Goal: Transaction & Acquisition: Purchase product/service

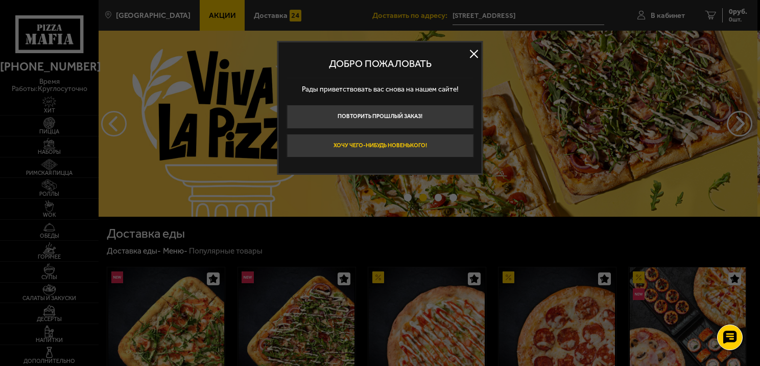
click at [427, 141] on button "Хочу чего-нибудь новенького!" at bounding box center [380, 146] width 187 height 24
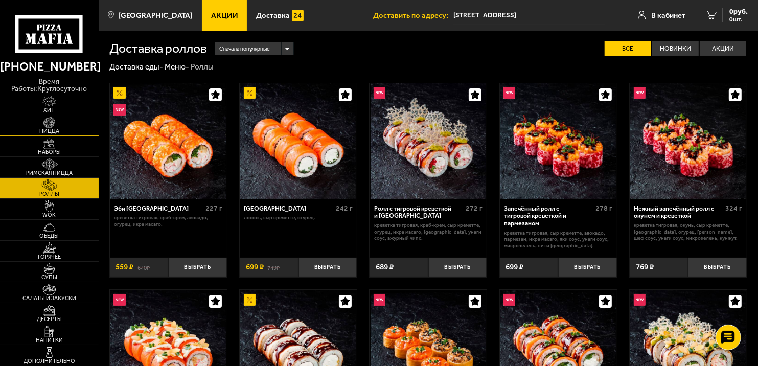
click at [49, 120] on img at bounding box center [49, 123] width 30 height 12
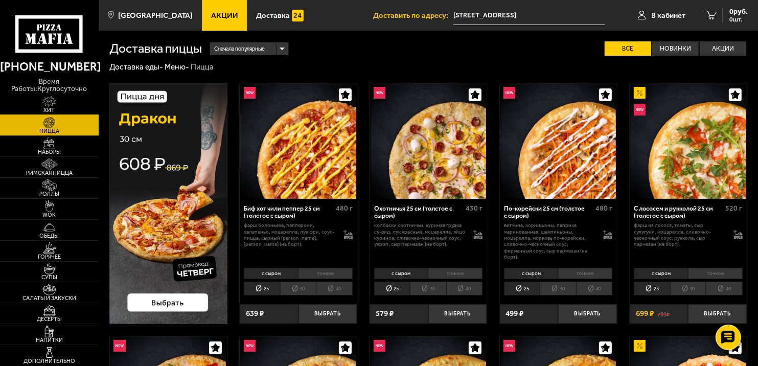
click at [50, 104] on img at bounding box center [49, 102] width 30 height 12
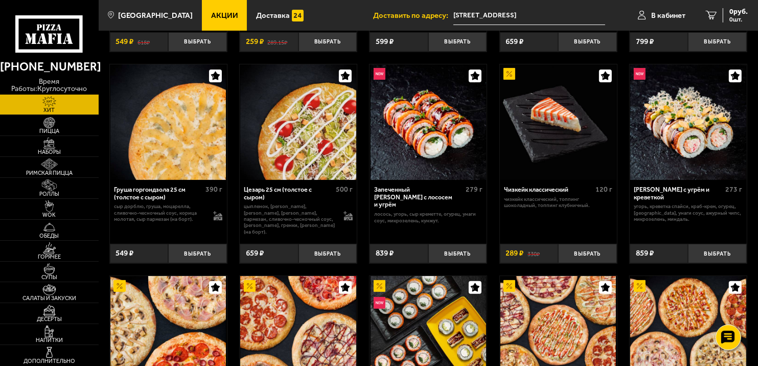
scroll to position [82, 0]
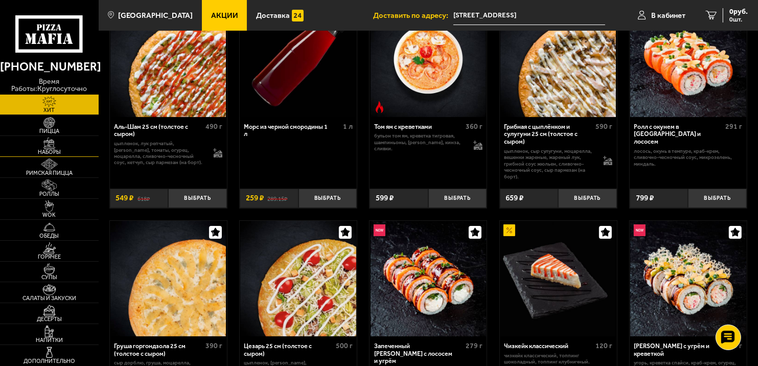
click at [48, 144] on img at bounding box center [49, 143] width 30 height 12
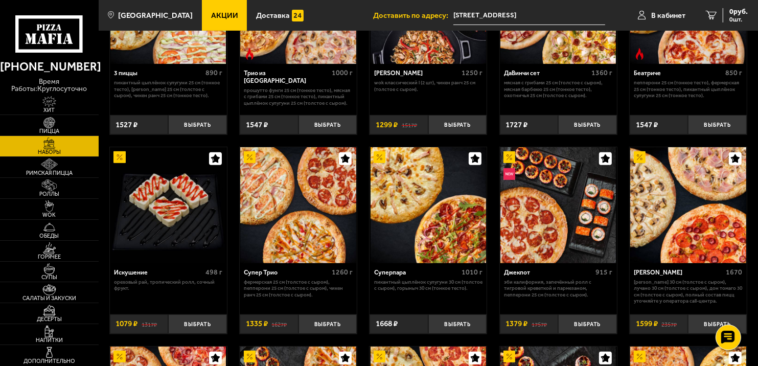
scroll to position [358, 0]
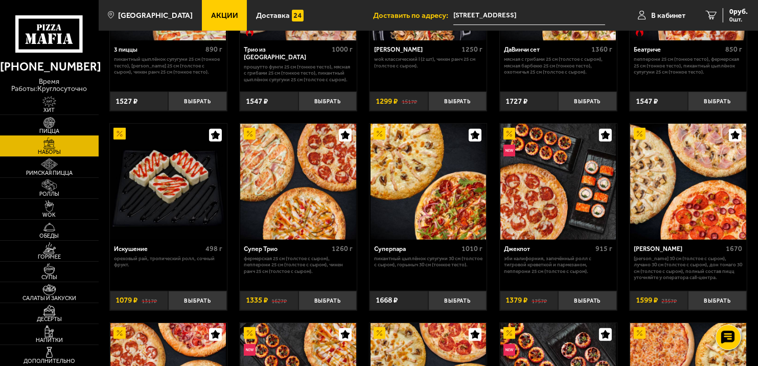
click at [49, 123] on img at bounding box center [49, 123] width 30 height 12
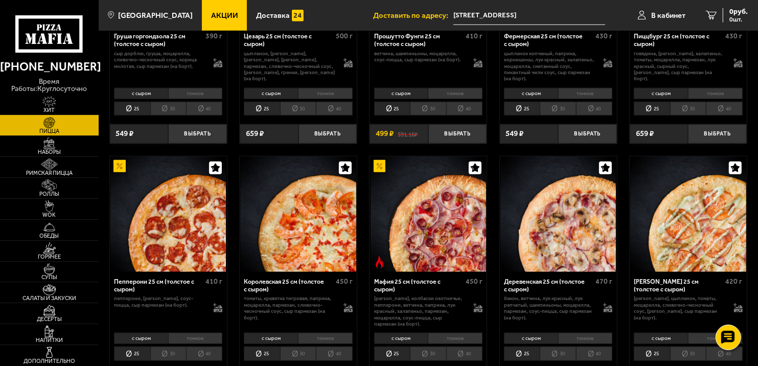
scroll to position [971, 0]
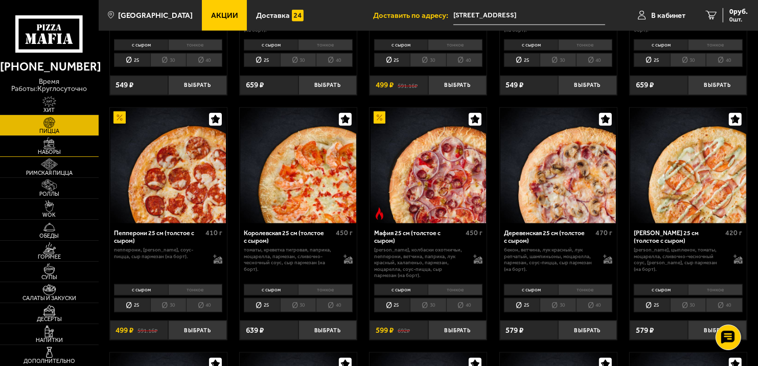
click at [59, 147] on img at bounding box center [49, 143] width 30 height 12
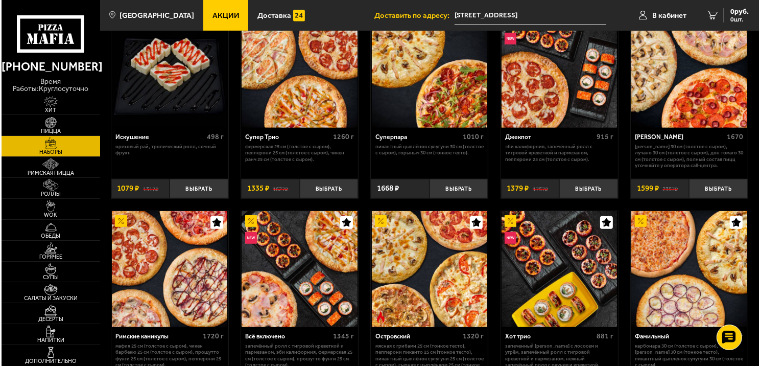
scroll to position [358, 0]
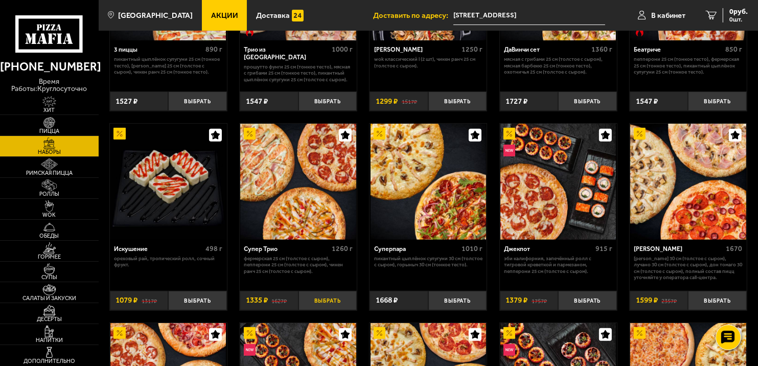
click at [323, 301] on button "Выбрать" at bounding box center [327, 300] width 59 height 19
click at [656, 12] on span "В кабинет" at bounding box center [656, 16] width 34 height 8
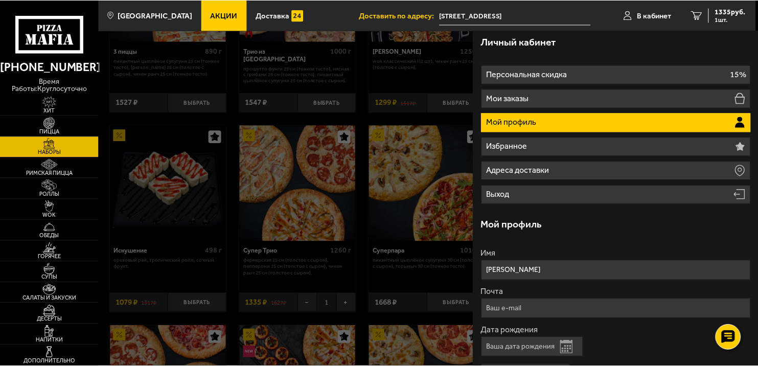
scroll to position [0, 0]
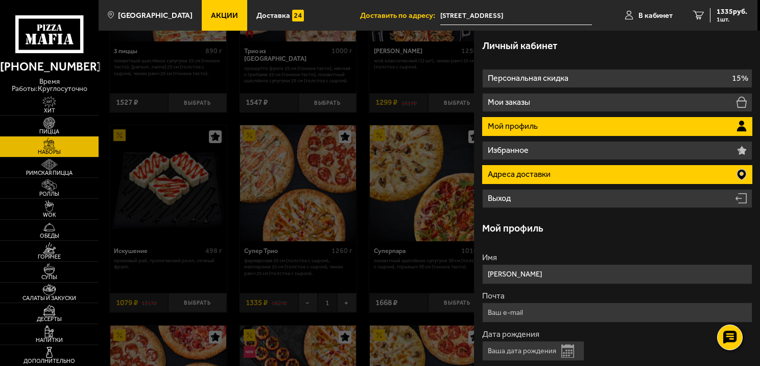
click at [561, 176] on li "Адреса доставки" at bounding box center [617, 174] width 270 height 19
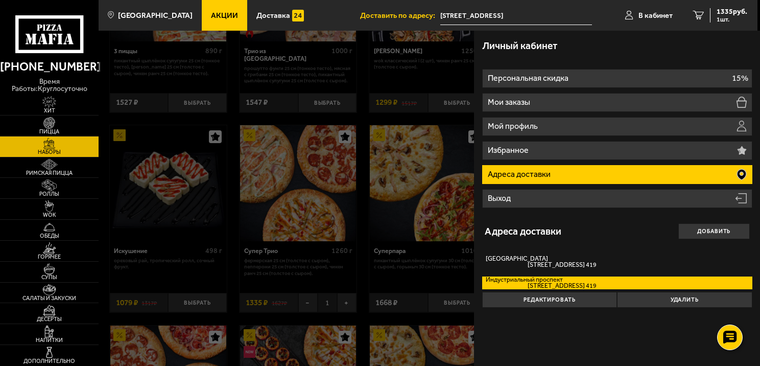
click at [613, 37] on div "Личный кабинет" at bounding box center [617, 46] width 270 height 30
click at [364, 72] on div at bounding box center [479, 214] width 760 height 366
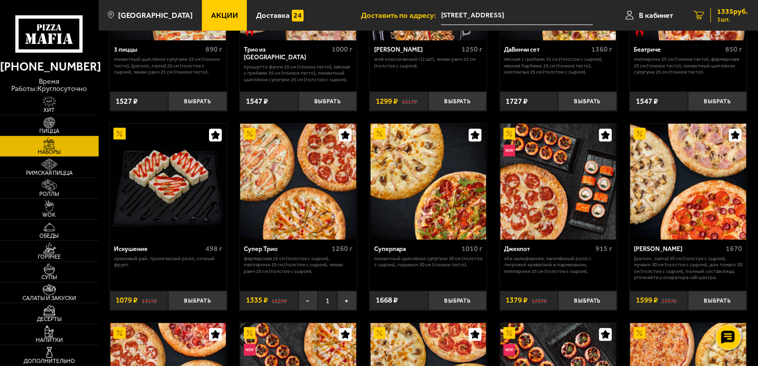
click at [719, 10] on span "1335 руб." at bounding box center [732, 11] width 31 height 7
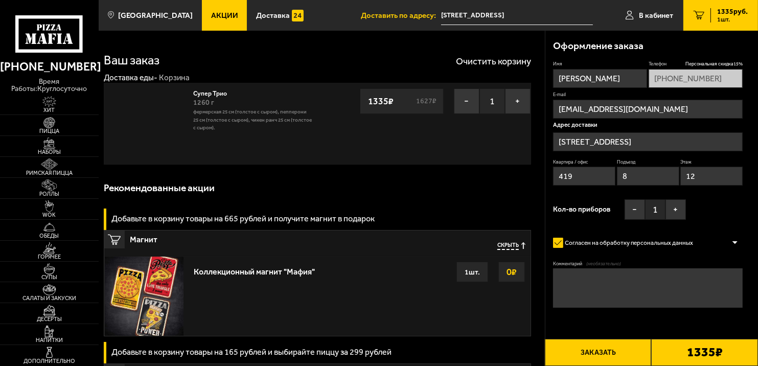
type input "[STREET_ADDRESS]"
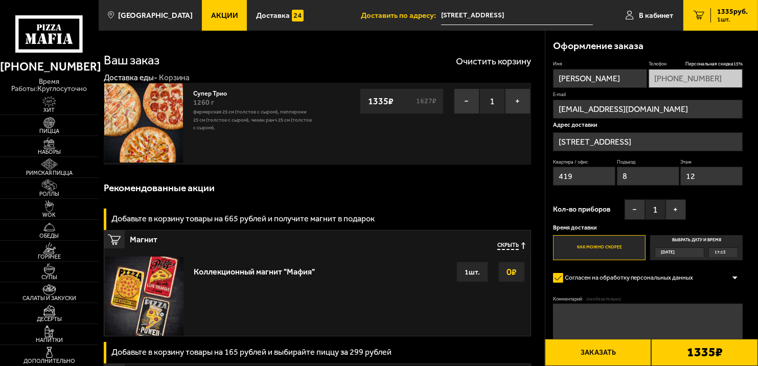
click at [676, 139] on input "[STREET_ADDRESS]" at bounding box center [648, 141] width 190 height 19
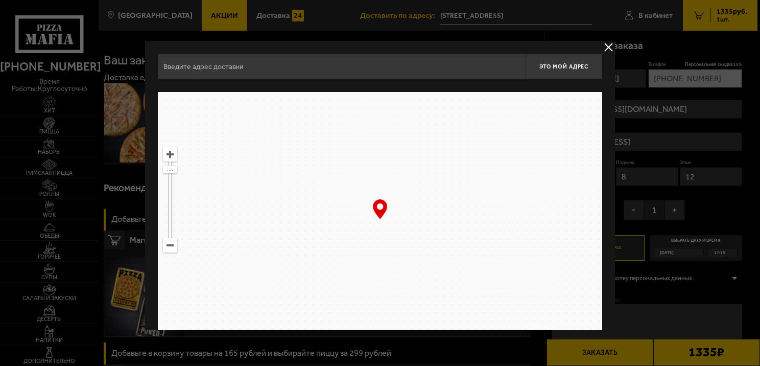
type input "[STREET_ADDRESS]"
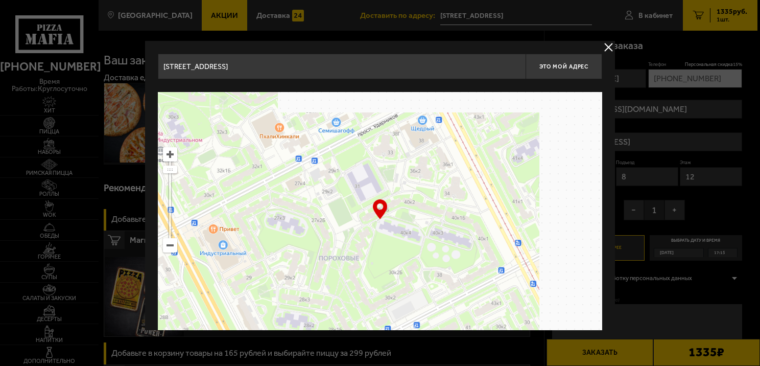
drag, startPoint x: 472, startPoint y: 178, endPoint x: 337, endPoint y: 267, distance: 161.6
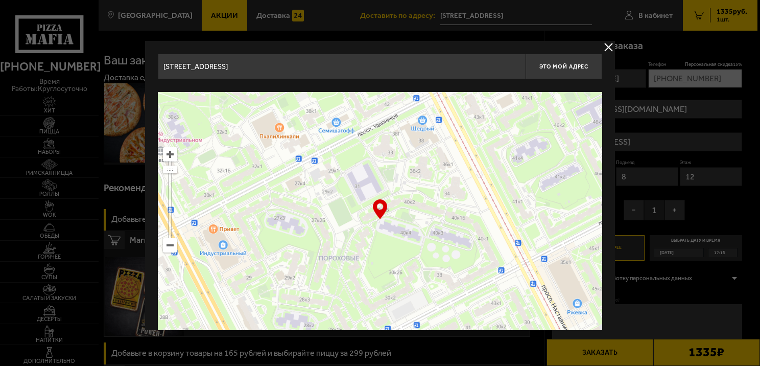
click at [337, 267] on ymaps at bounding box center [380, 219] width 445 height 255
type input "[STREET_ADDRESS]"
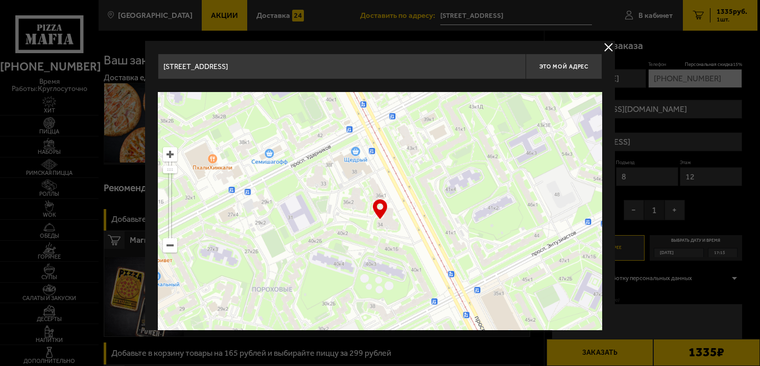
drag, startPoint x: 439, startPoint y: 214, endPoint x: 372, endPoint y: 245, distance: 73.8
click at [372, 245] on ymaps at bounding box center [380, 219] width 445 height 255
click at [379, 228] on ymaps at bounding box center [380, 219] width 445 height 255
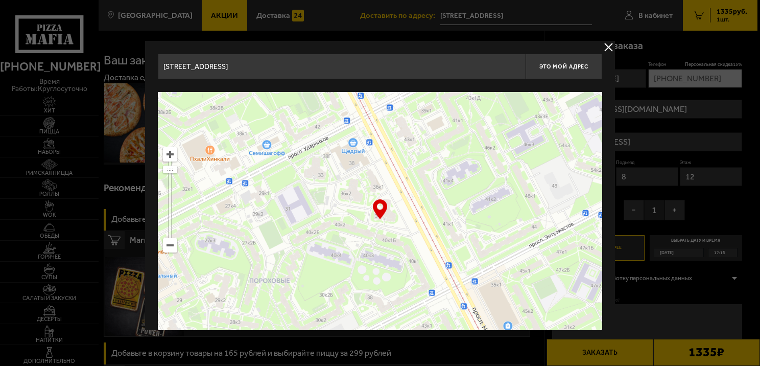
drag, startPoint x: 379, startPoint y: 223, endPoint x: 410, endPoint y: 213, distance: 32.8
click at [377, 215] on div "… © Яндекс Условия использования Открыть в Яндекс.Картах Создать свою карту" at bounding box center [380, 219] width 445 height 255
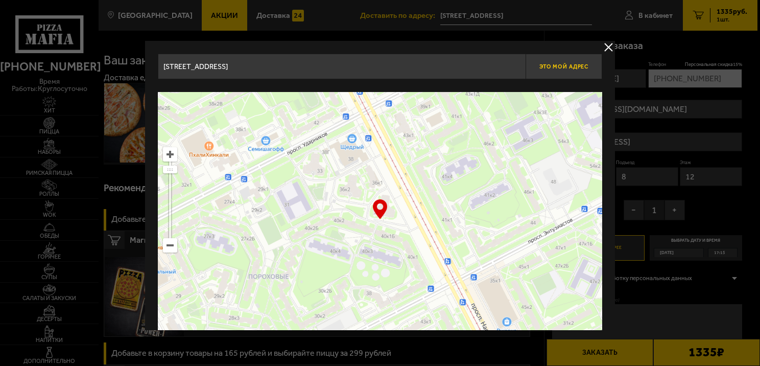
click at [562, 70] on button "Это мой адрес" at bounding box center [564, 67] width 77 height 26
type input "[STREET_ADDRESS]"
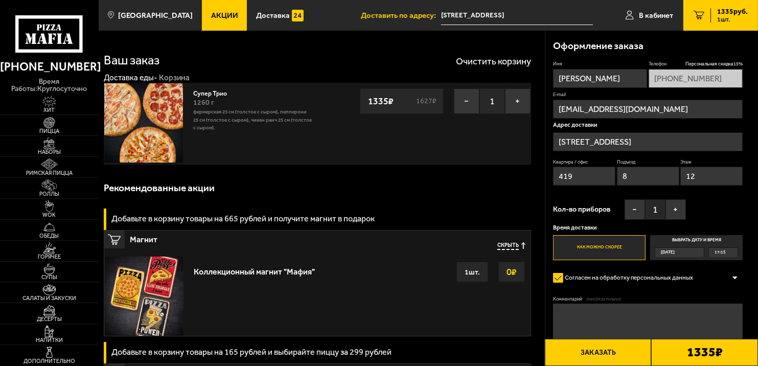
click at [621, 144] on input "[STREET_ADDRESS]" at bounding box center [648, 141] width 190 height 19
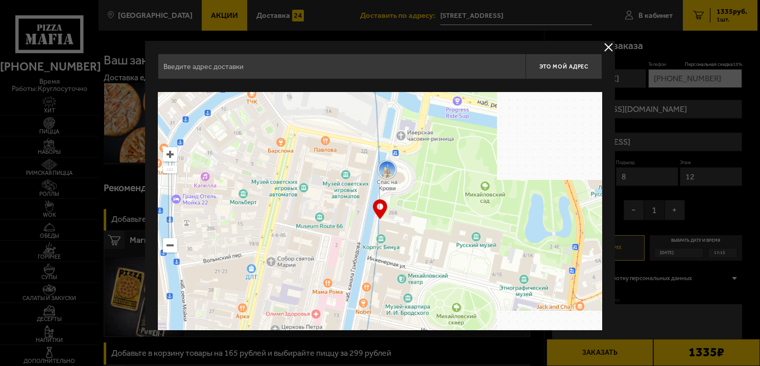
drag, startPoint x: 535, startPoint y: 215, endPoint x: 239, endPoint y: 217, distance: 296.9
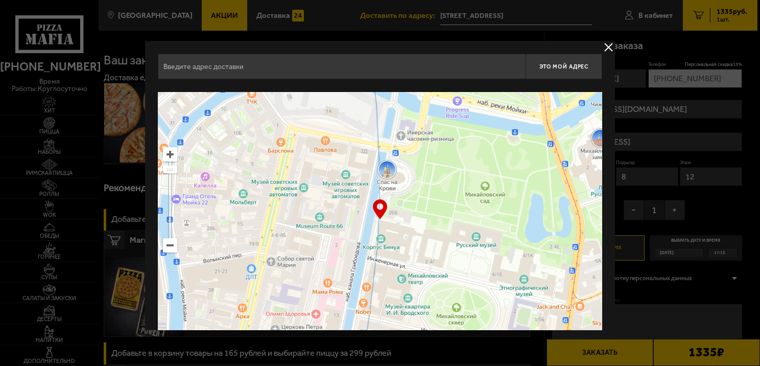
click at [239, 217] on ymaps at bounding box center [380, 219] width 445 height 255
type input "[GEOGRAPHIC_DATA], 2-4"
click at [606, 47] on button "delivery type" at bounding box center [608, 47] width 13 height 13
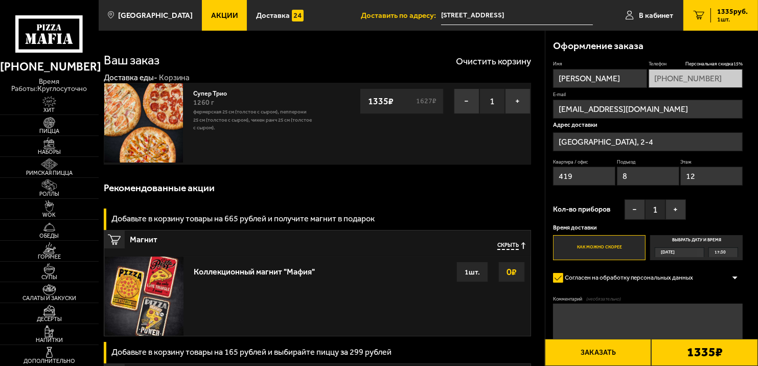
drag, startPoint x: 656, startPoint y: 142, endPoint x: 537, endPoint y: 151, distance: 119.4
click at [661, 147] on input "[GEOGRAPHIC_DATA], 2-4" at bounding box center [648, 141] width 190 height 19
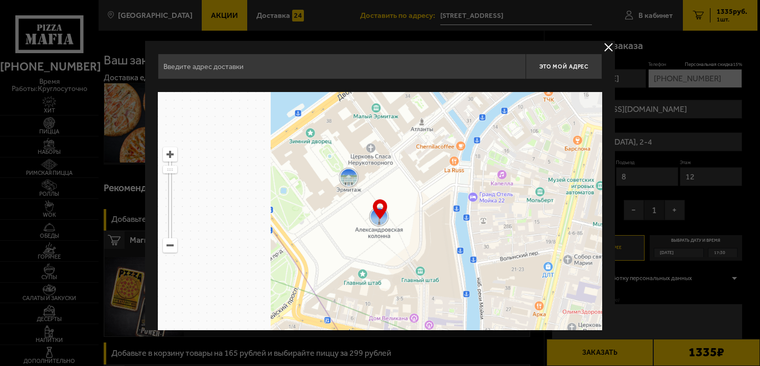
type input "[GEOGRAPHIC_DATA], 2-4"
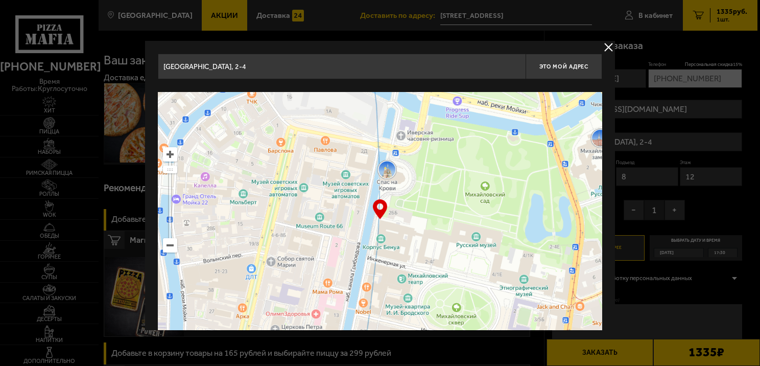
click at [608, 44] on button "delivery type" at bounding box center [608, 47] width 13 height 13
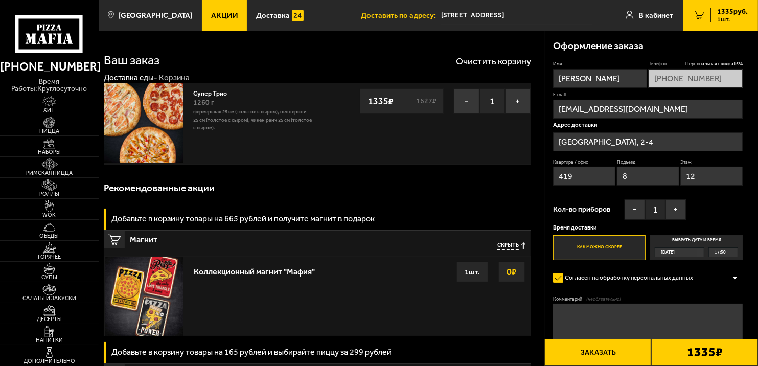
click at [656, 112] on input "[EMAIL_ADDRESS][DOMAIN_NAME]" at bounding box center [648, 109] width 190 height 19
click at [631, 140] on input "[GEOGRAPHIC_DATA], 2-4" at bounding box center [648, 141] width 190 height 19
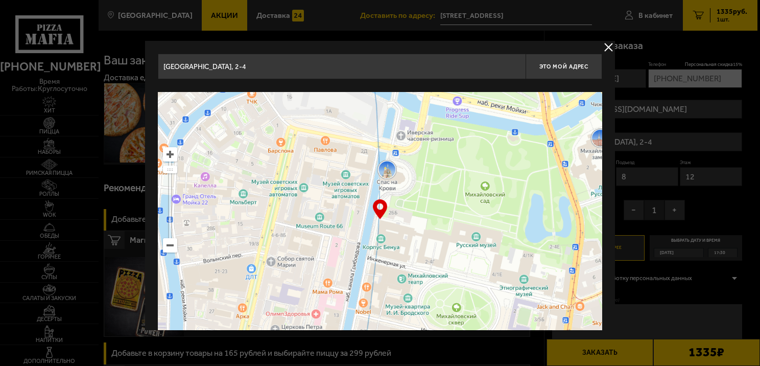
drag, startPoint x: 256, startPoint y: 65, endPoint x: 127, endPoint y: 62, distance: 129.3
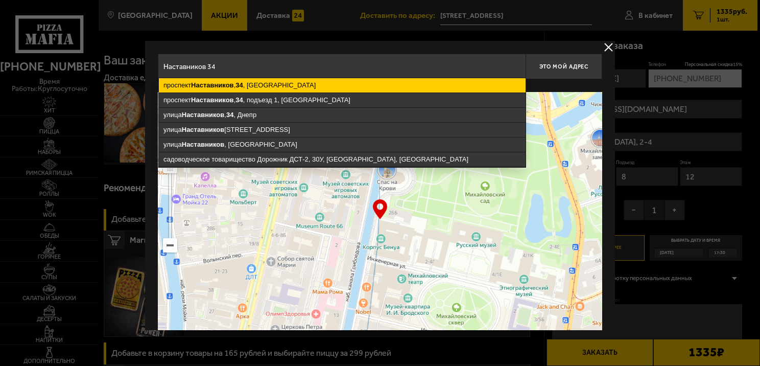
click at [175, 87] on ymaps "[STREET_ADDRESS]" at bounding box center [342, 85] width 367 height 14
type input "[STREET_ADDRESS]"
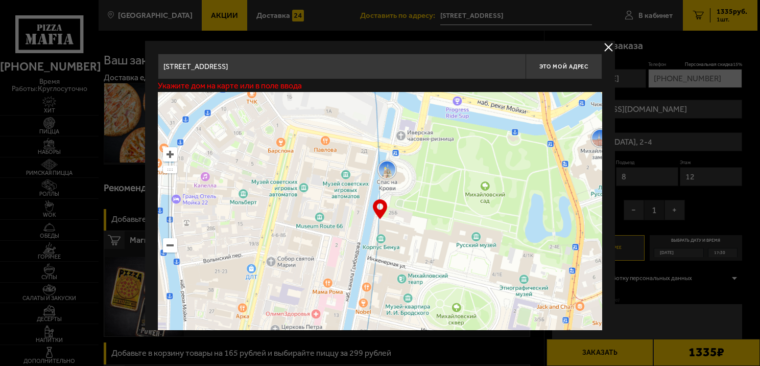
type input "[STREET_ADDRESS]"
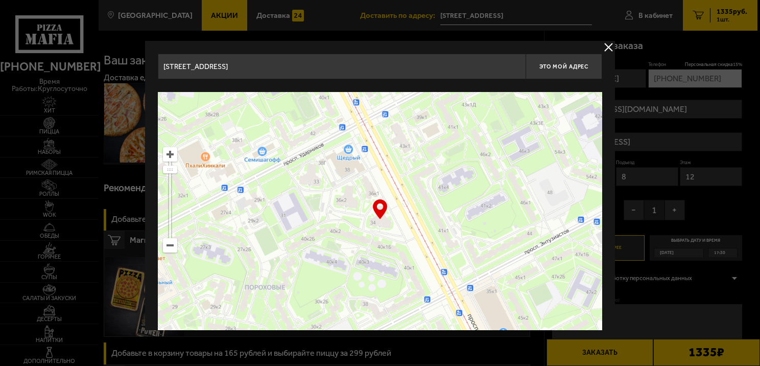
click at [330, 67] on input "[STREET_ADDRESS]" at bounding box center [342, 67] width 368 height 26
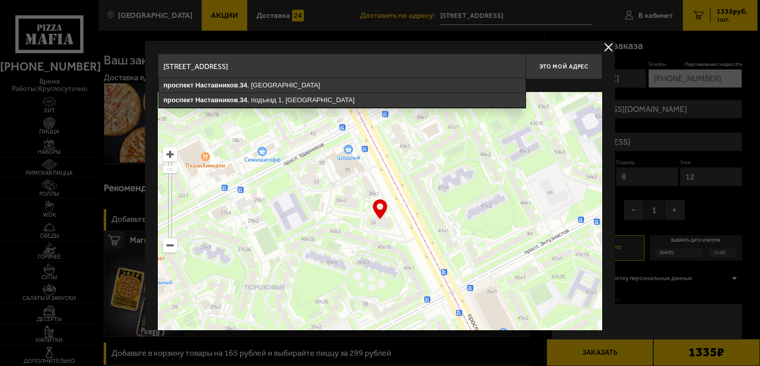
click at [332, 65] on input "[STREET_ADDRESS]" at bounding box center [342, 67] width 368 height 26
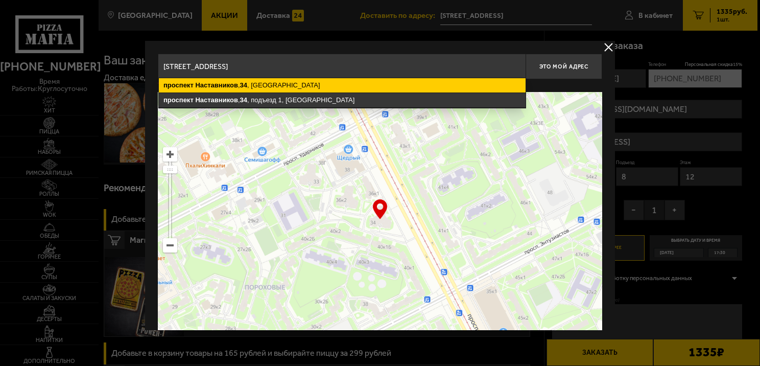
type input "[STREET_ADDRESS]"
click at [273, 88] on ymaps "[STREET_ADDRESS]" at bounding box center [342, 85] width 367 height 14
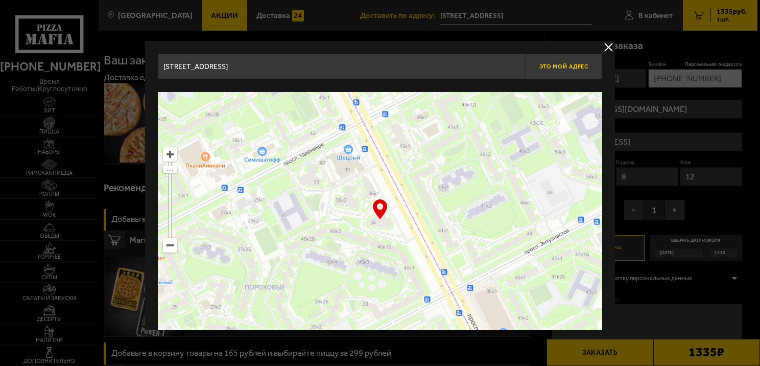
click at [560, 65] on span "Это мой адрес" at bounding box center [564, 66] width 49 height 7
type input "[STREET_ADDRESS]"
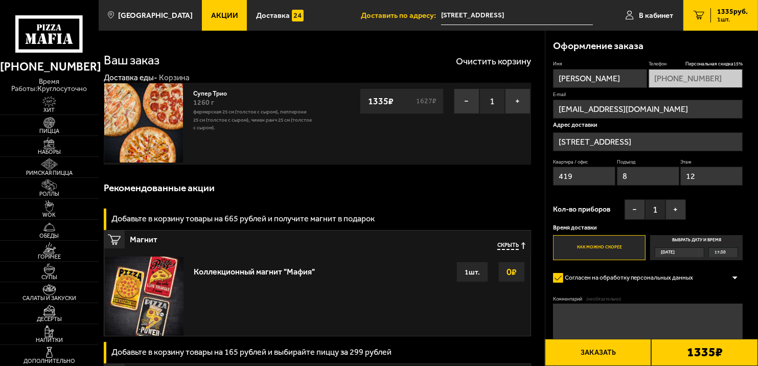
drag, startPoint x: 583, startPoint y: 176, endPoint x: 531, endPoint y: 175, distance: 51.1
type input "309"
click at [637, 179] on input "8" at bounding box center [648, 176] width 62 height 19
type input "1"
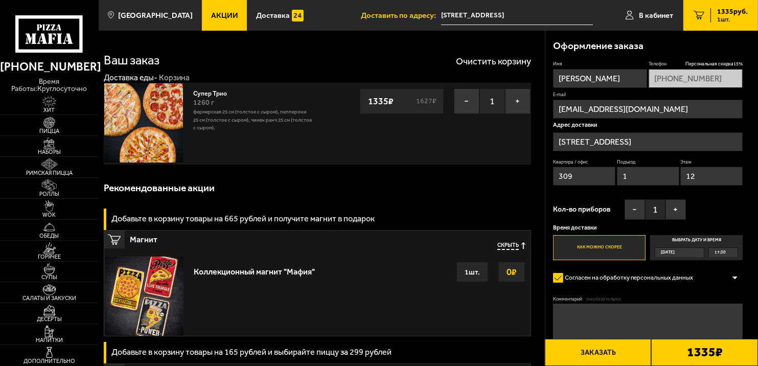
click at [709, 178] on input "12" at bounding box center [711, 176] width 62 height 19
type input "1"
type input "21"
click at [595, 354] on button "Заказать" at bounding box center [598, 352] width 107 height 27
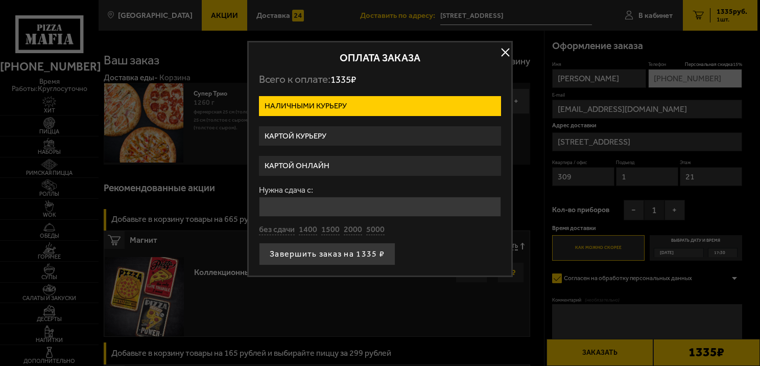
click at [376, 164] on label "Картой онлайн" at bounding box center [380, 166] width 242 height 20
click at [0, 0] on input "Картой онлайн" at bounding box center [0, 0] width 0 height 0
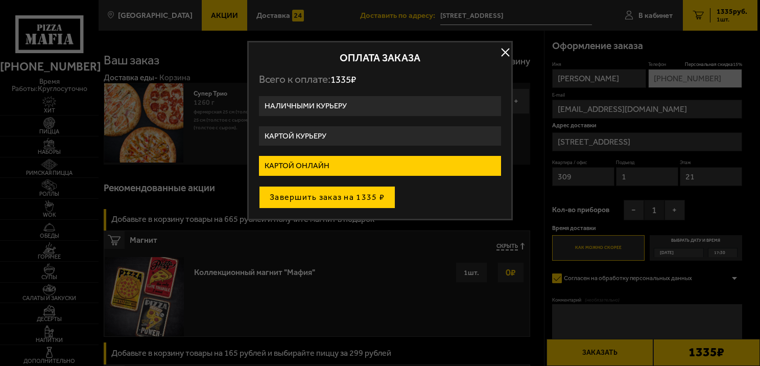
click at [363, 194] on button "Завершить заказ на 1335 ₽" at bounding box center [327, 197] width 136 height 22
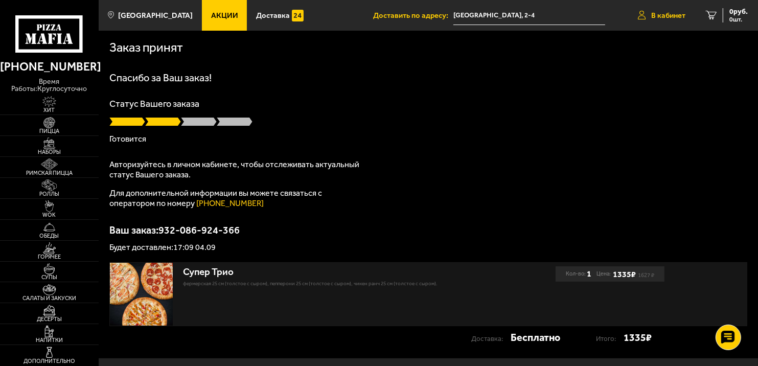
click at [662, 17] on span "В кабинет" at bounding box center [668, 16] width 34 height 8
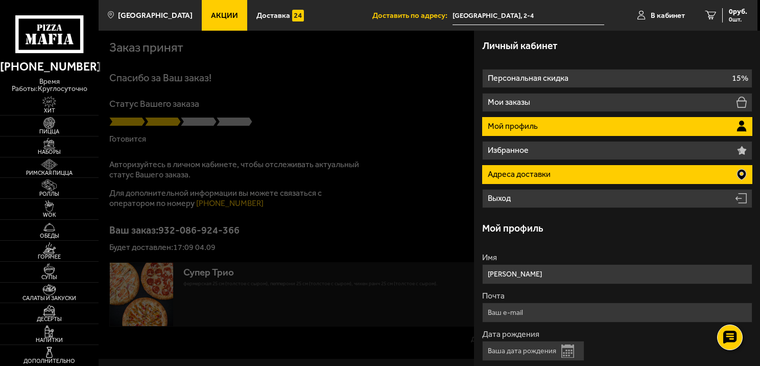
click at [589, 176] on li "Адреса доставки" at bounding box center [617, 174] width 270 height 19
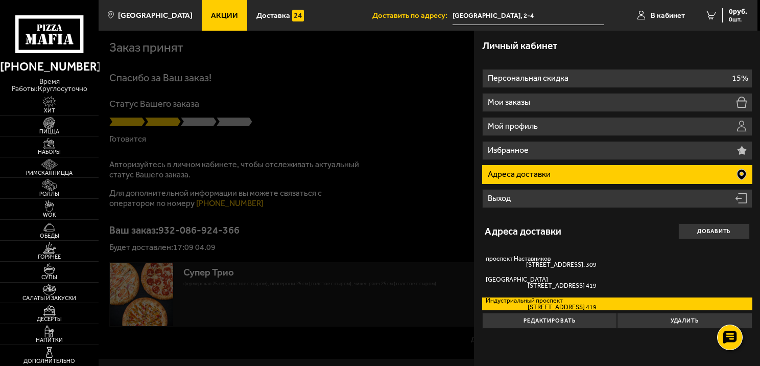
click at [414, 233] on div at bounding box center [479, 214] width 760 height 366
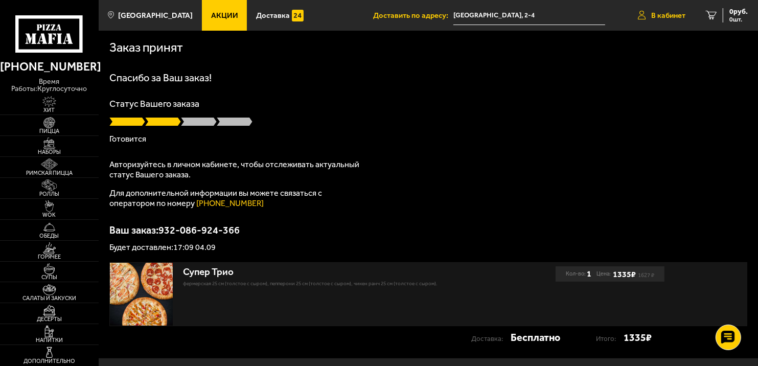
click at [665, 14] on span "В кабинет" at bounding box center [668, 16] width 34 height 8
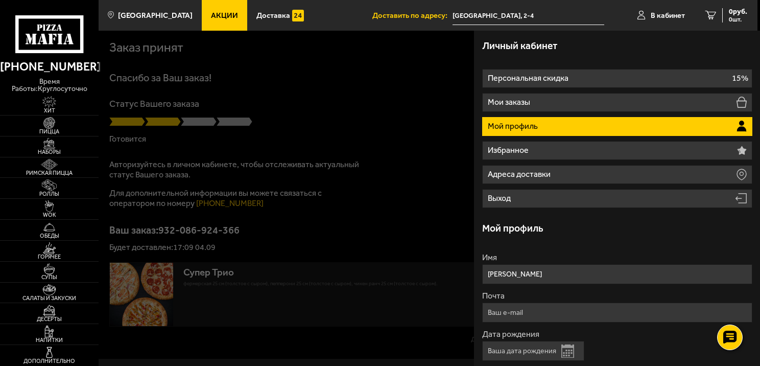
scroll to position [119, 0]
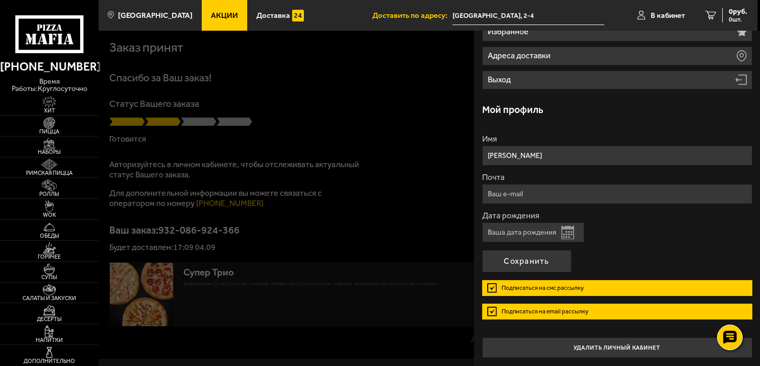
click at [601, 194] on input "Почта" at bounding box center [617, 194] width 270 height 20
type input "[EMAIL_ADDRESS][DOMAIN_NAME]"
click at [531, 229] on input "Дата рождения" at bounding box center [533, 232] width 102 height 20
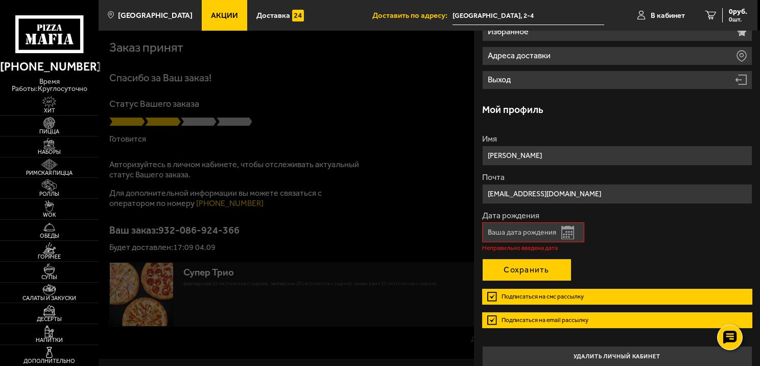
click at [523, 260] on button "Сохранить" at bounding box center [526, 270] width 89 height 22
click at [516, 231] on input "Дата рождения" at bounding box center [533, 232] width 102 height 20
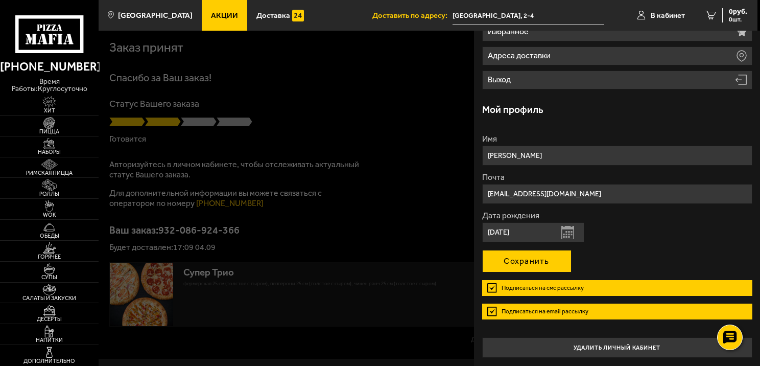
type input "11.04.1975"
click at [522, 261] on button "Сохранить" at bounding box center [526, 261] width 89 height 22
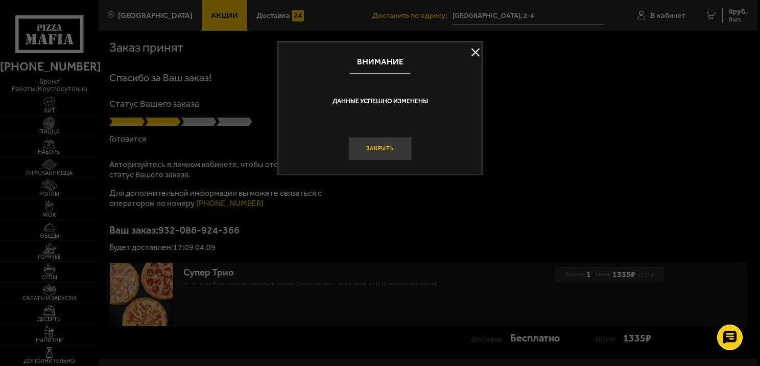
click at [386, 146] on button "Закрыть" at bounding box center [379, 149] width 63 height 24
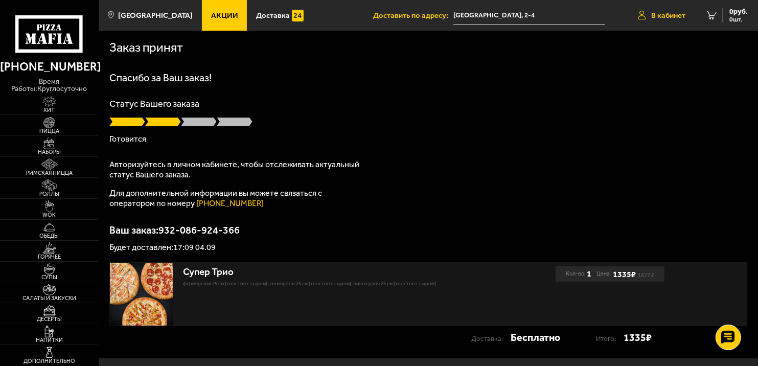
click at [661, 9] on link "В кабинет" at bounding box center [661, 15] width 68 height 31
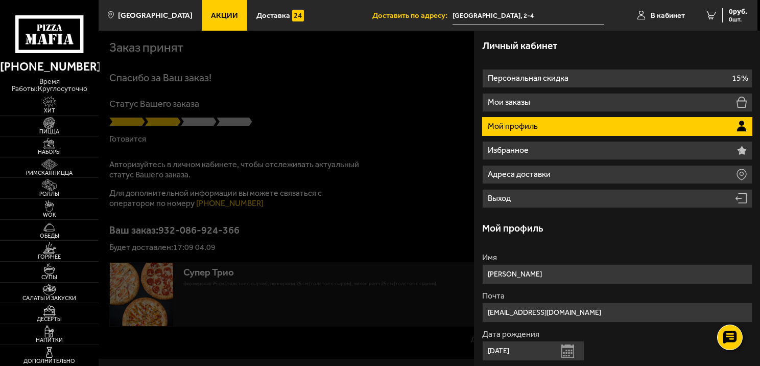
click at [656, 126] on li "Мой профиль" at bounding box center [617, 126] width 270 height 19
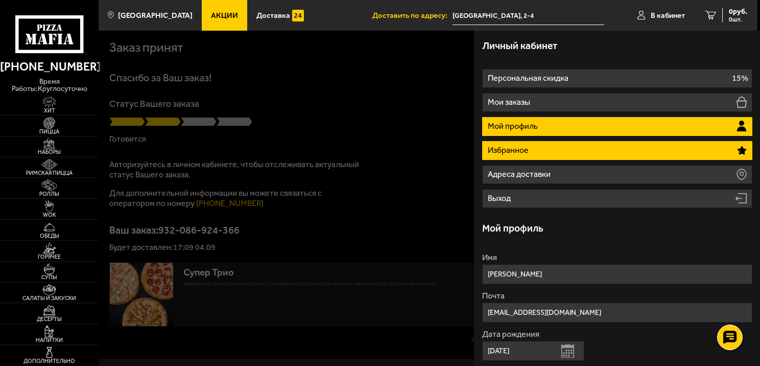
click at [541, 149] on li "Избранное" at bounding box center [617, 150] width 270 height 19
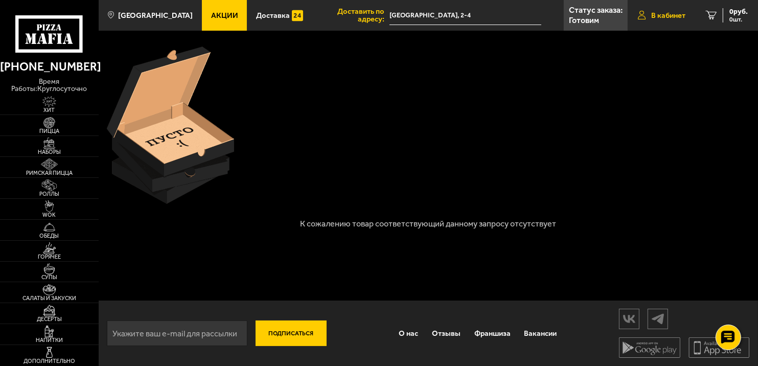
click at [659, 14] on span "В кабинет" at bounding box center [668, 16] width 34 height 8
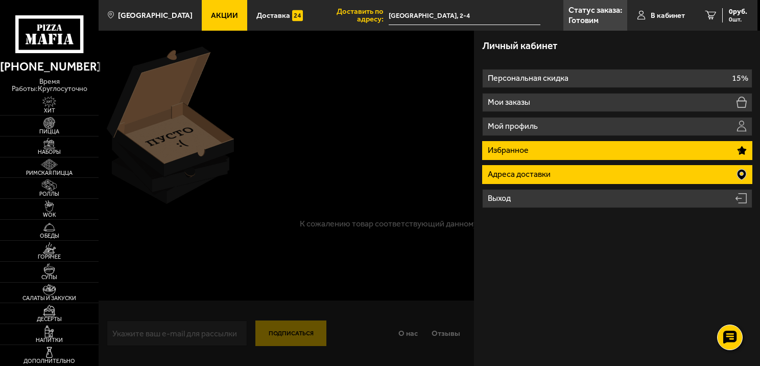
click at [575, 172] on li "Адреса доставки" at bounding box center [617, 174] width 270 height 19
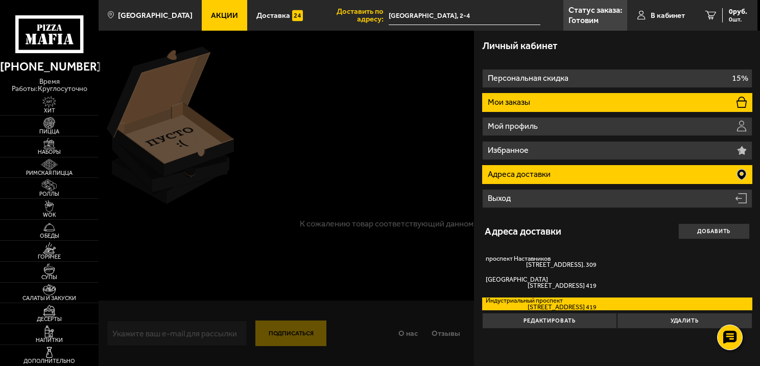
click at [561, 98] on li "Мои заказы" at bounding box center [617, 102] width 270 height 19
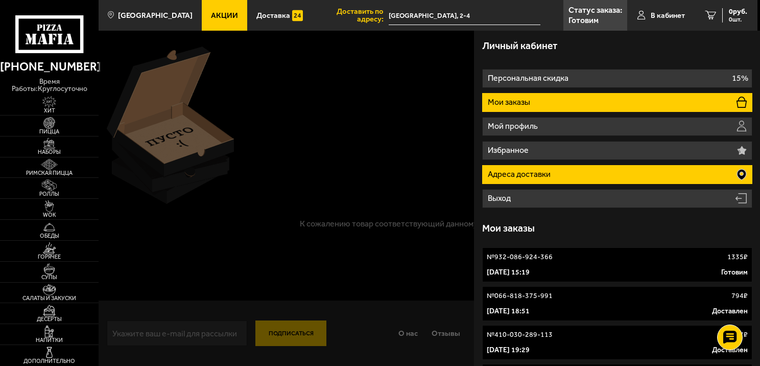
click at [532, 174] on p "Адреса доставки" at bounding box center [520, 174] width 65 height 8
